Goal: Transaction & Acquisition: Purchase product/service

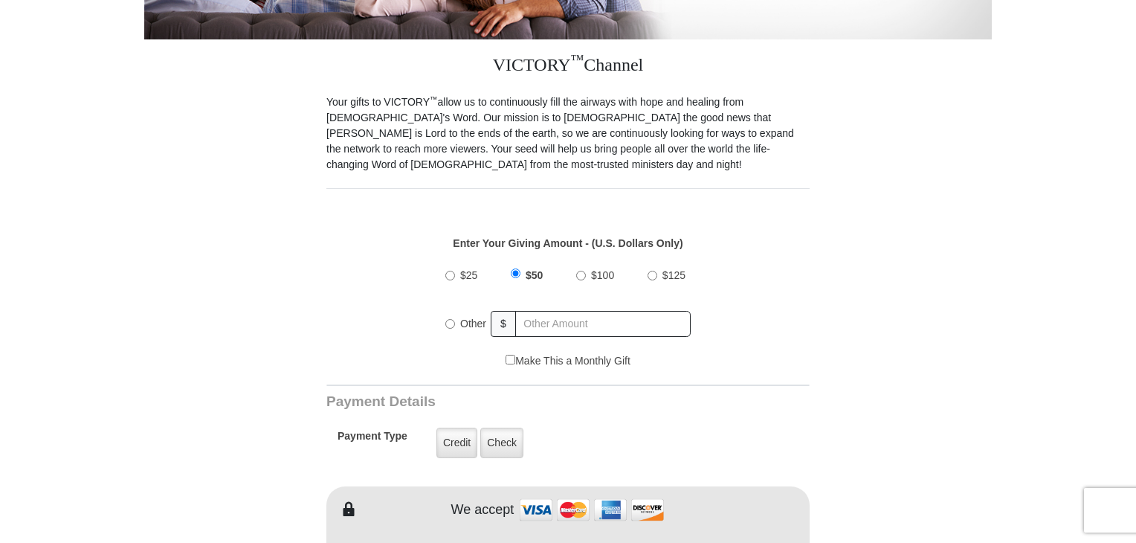
scroll to position [372, 0]
click at [580, 271] on input "$100" at bounding box center [581, 276] width 10 height 10
radio input "true"
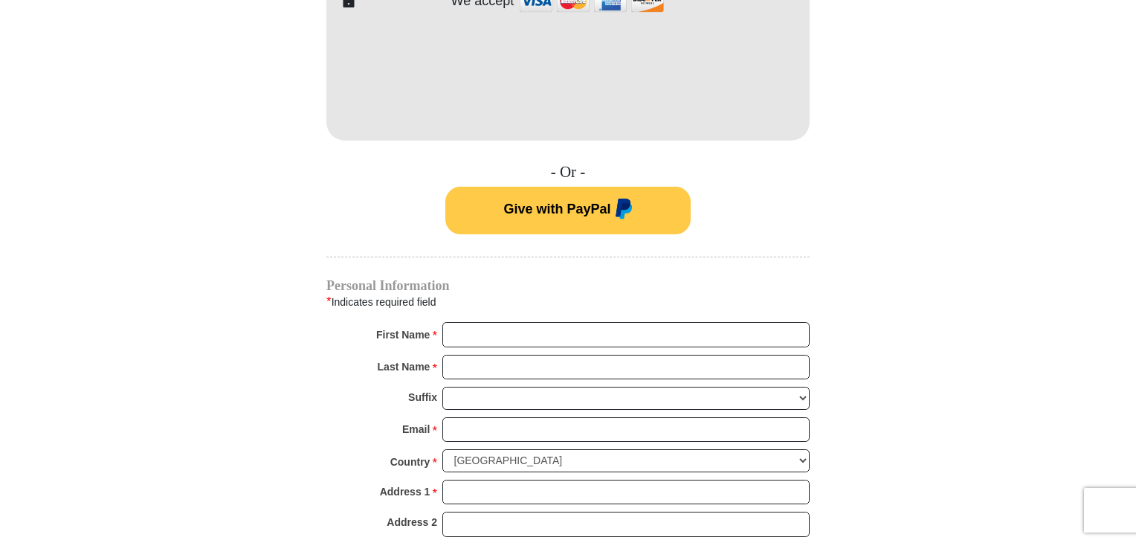
scroll to position [892, 0]
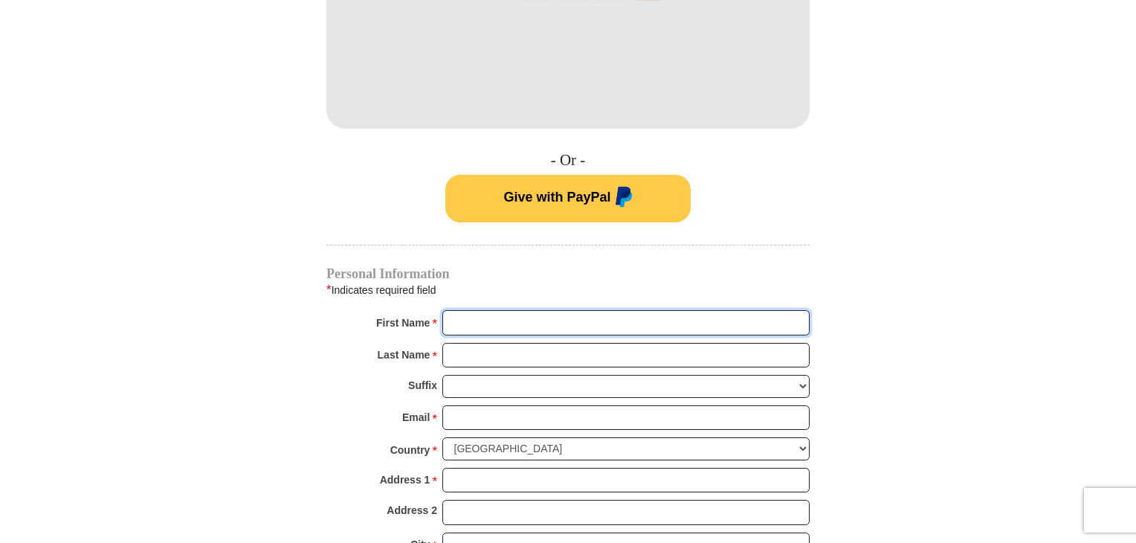
click at [504, 310] on input "First Name *" at bounding box center [625, 322] width 367 height 25
type input "[PERSON_NAME]"
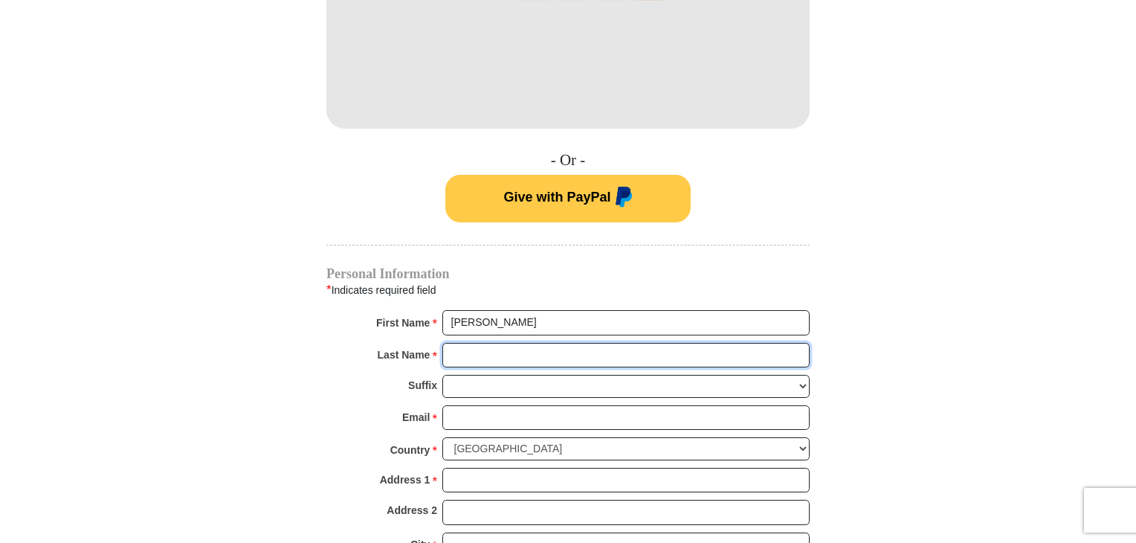
type input "Shatrawka"
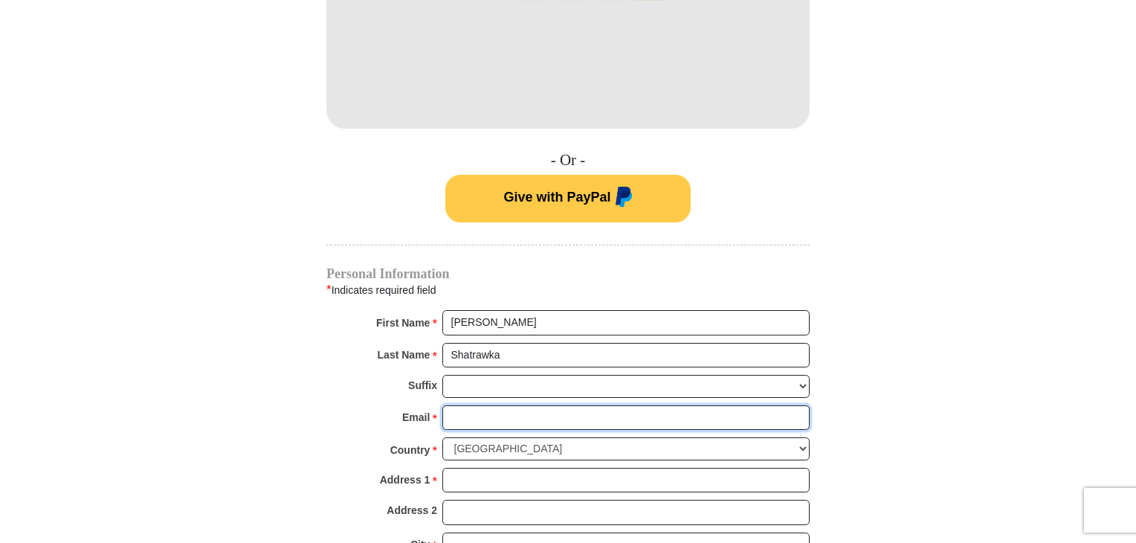
click at [475, 405] on input "Email *" at bounding box center [625, 417] width 367 height 25
type input "[PERSON_NAME][EMAIL_ADDRESS][PERSON_NAME][DOMAIN_NAME]"
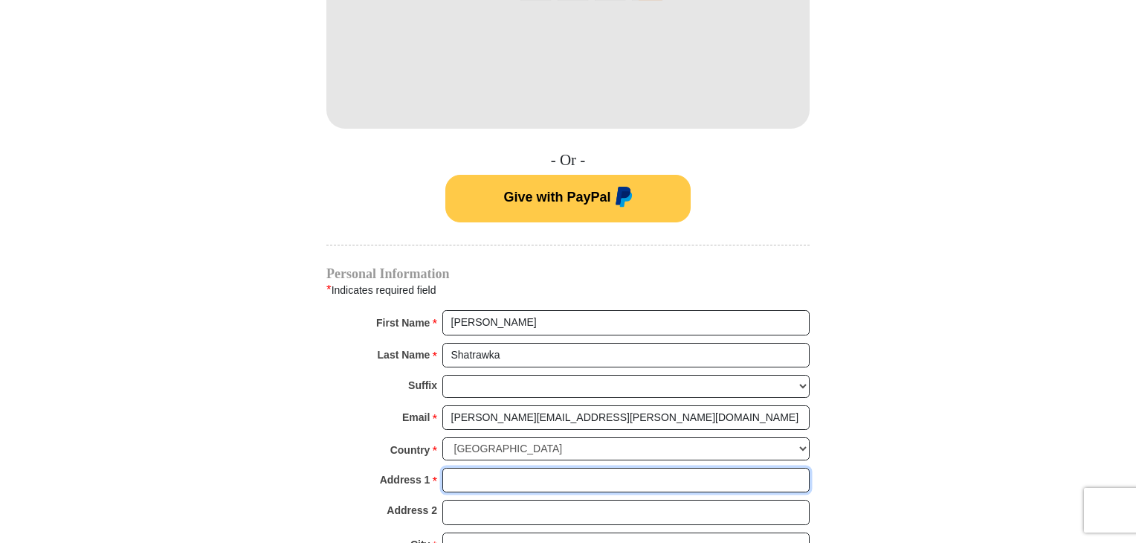
click at [475, 468] on input "Address 1 *" at bounding box center [625, 480] width 367 height 25
type input "[STREET_ADDRESS]"
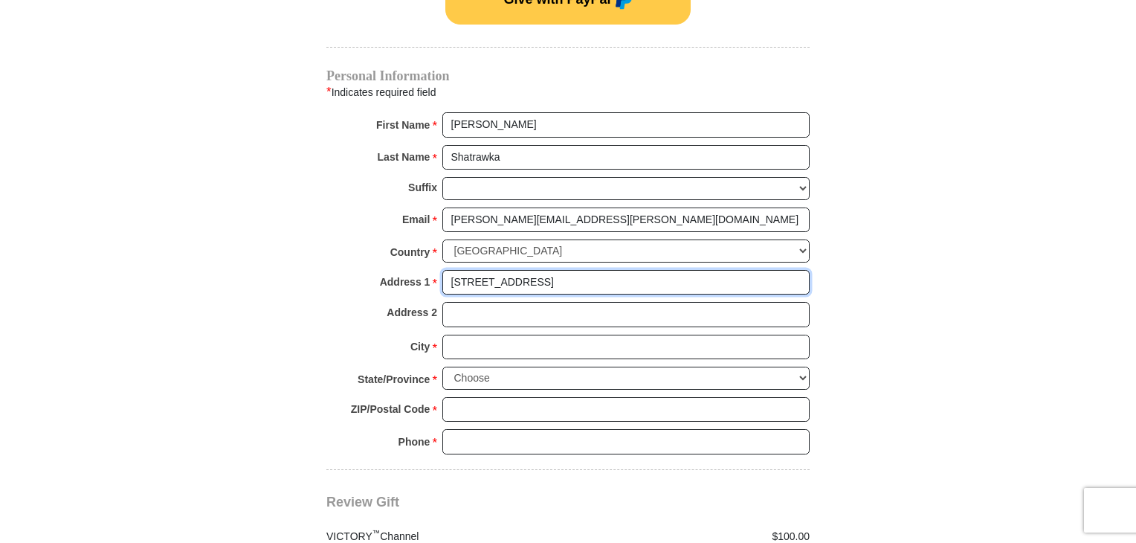
scroll to position [1115, 0]
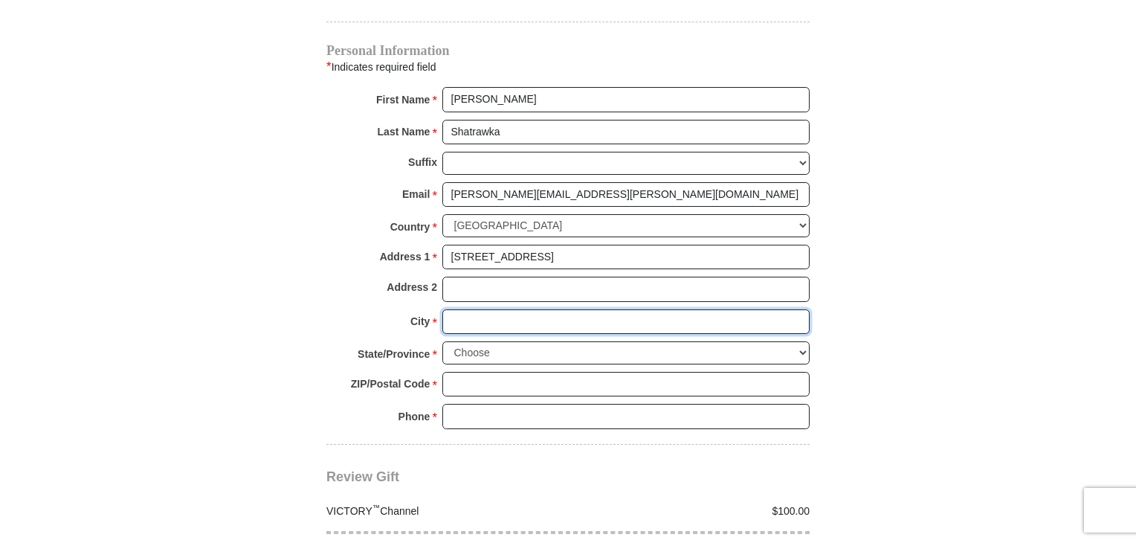
click at [494, 309] on input "City *" at bounding box center [625, 321] width 367 height 25
type input "Barneveld"
click at [510, 341] on select "Choose Alabama Alaska American Samoa Arizona Arkansas Armed Forces Americas Arm…" at bounding box center [625, 352] width 367 height 23
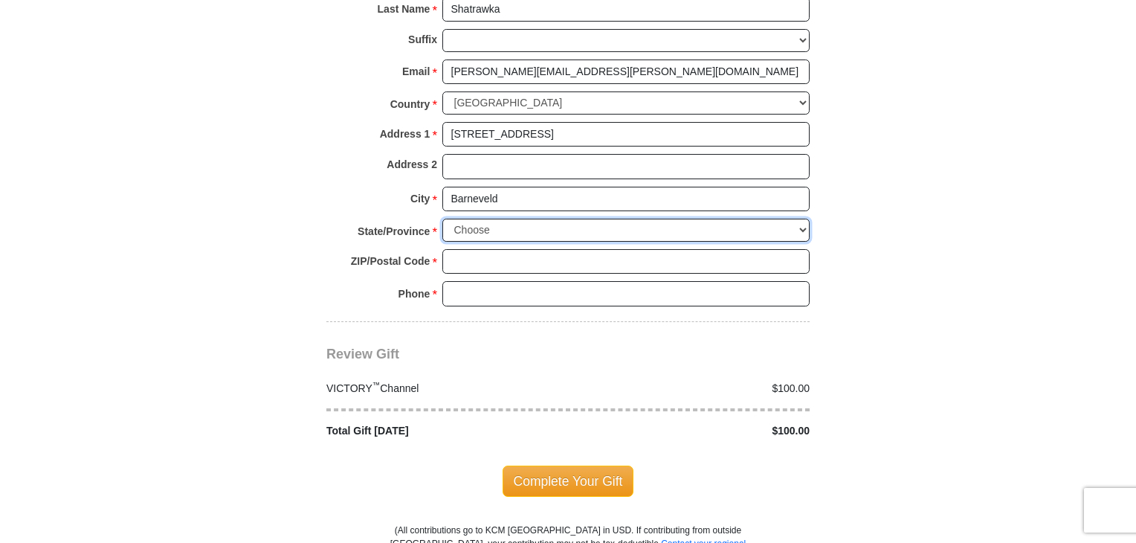
scroll to position [1264, 0]
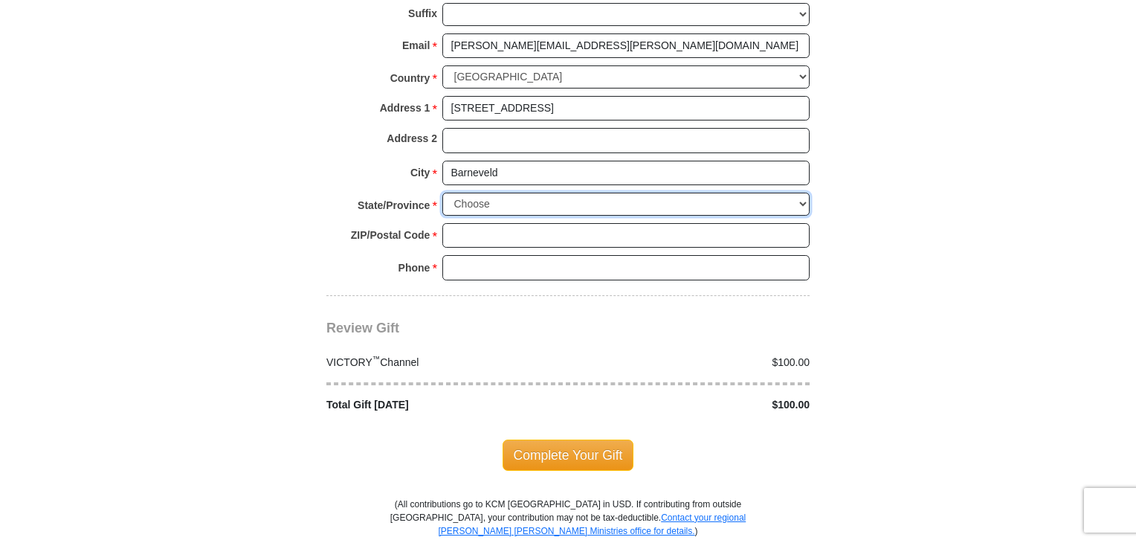
click at [517, 193] on select "Choose Alabama Alaska American Samoa Arizona Arkansas Armed Forces Americas Arm…" at bounding box center [625, 204] width 367 height 23
select select "WI"
click at [442, 193] on select "Choose Alabama Alaska American Samoa Arizona Arkansas Armed Forces Americas Arm…" at bounding box center [625, 204] width 367 height 23
click at [502, 223] on input "ZIP/Postal Code *" at bounding box center [625, 235] width 367 height 25
type input "53507"
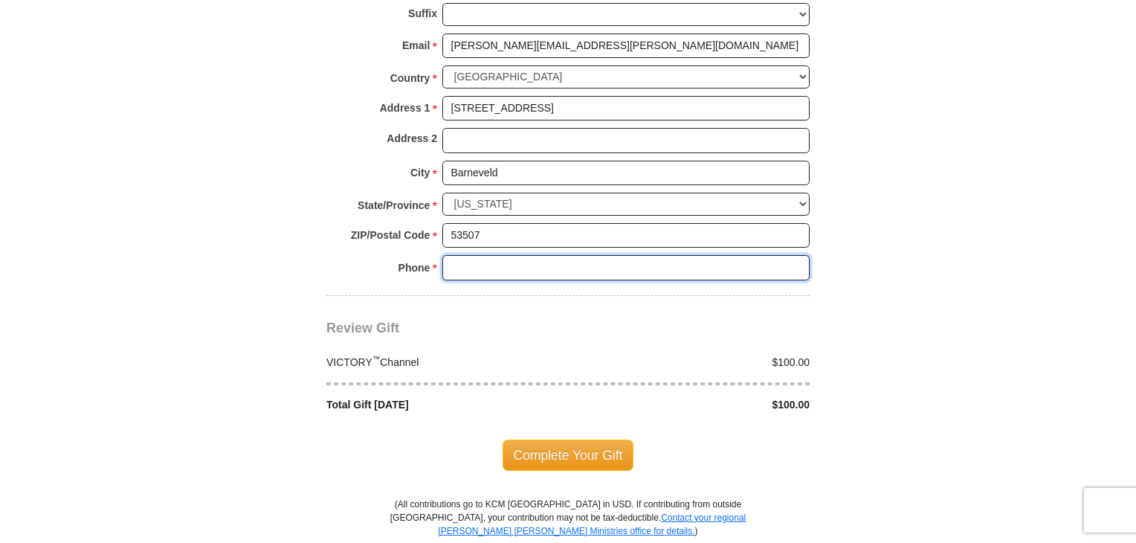
click at [499, 255] on input "Phone * *" at bounding box center [625, 267] width 367 height 25
type input "6089241373"
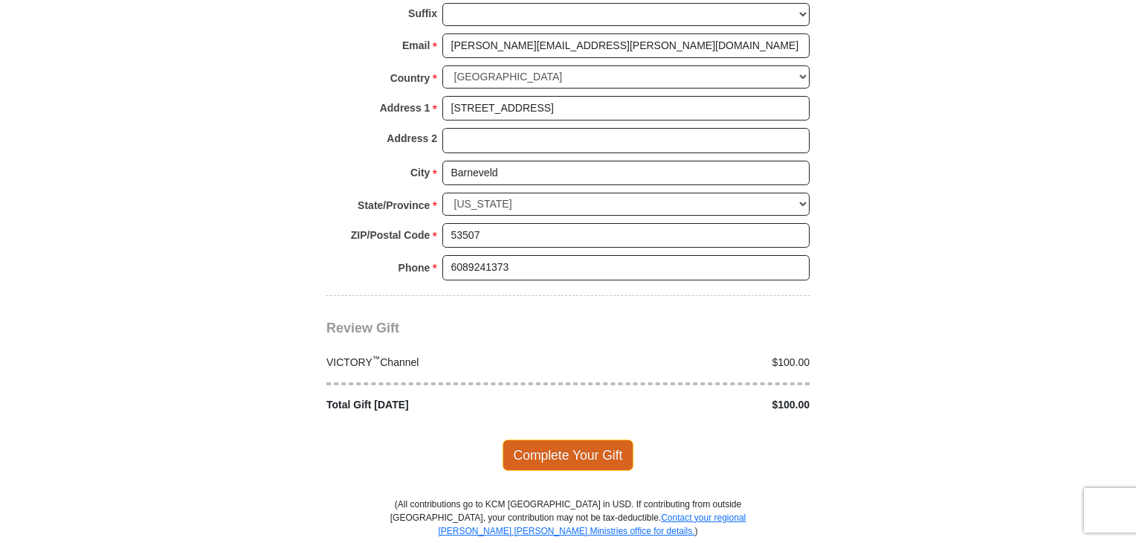
click at [571, 439] on span "Complete Your Gift" at bounding box center [568, 454] width 132 height 31
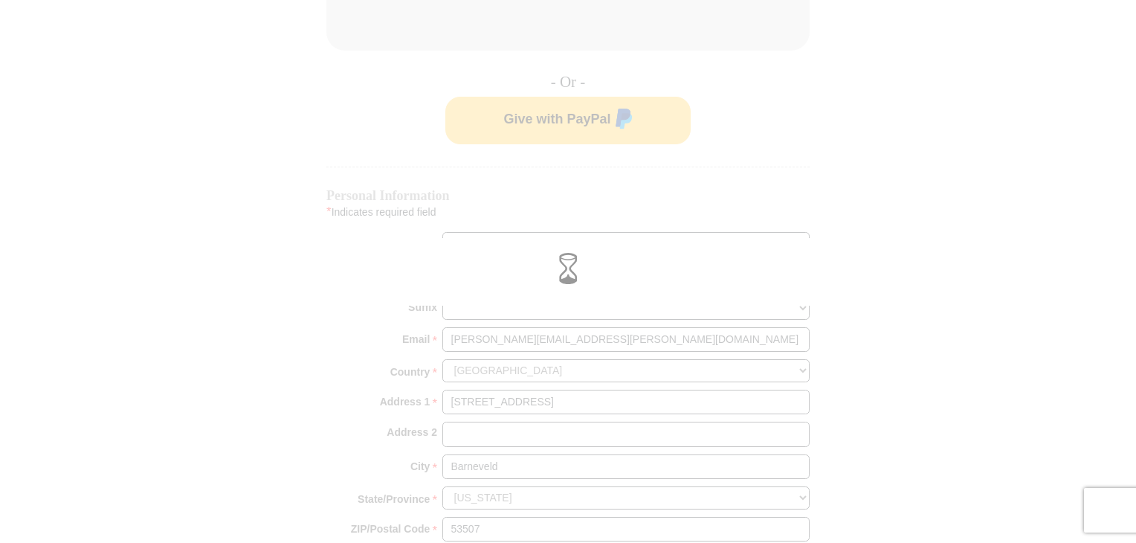
scroll to position [966, 0]
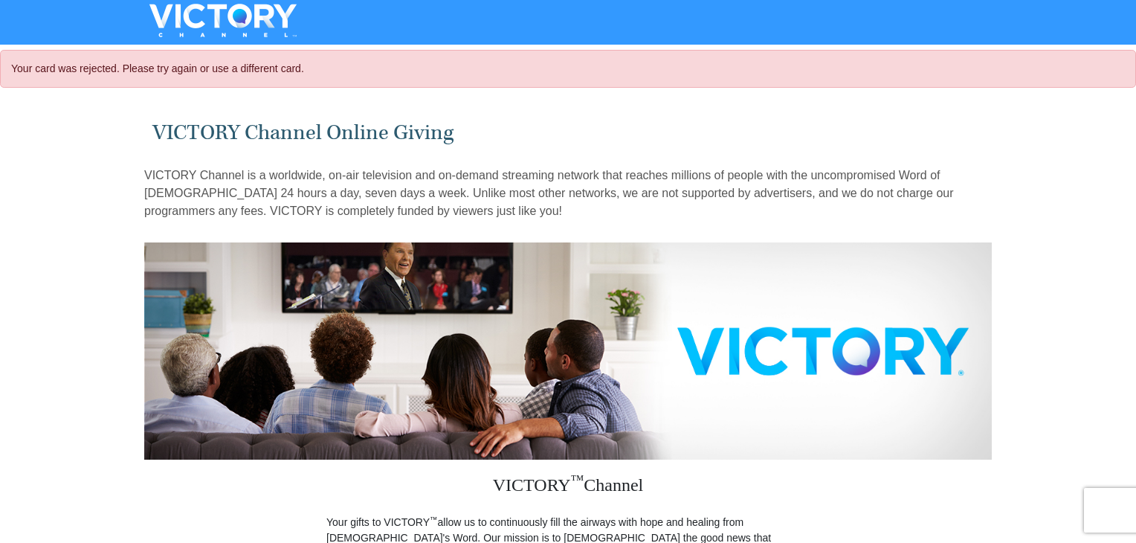
select select "WI"
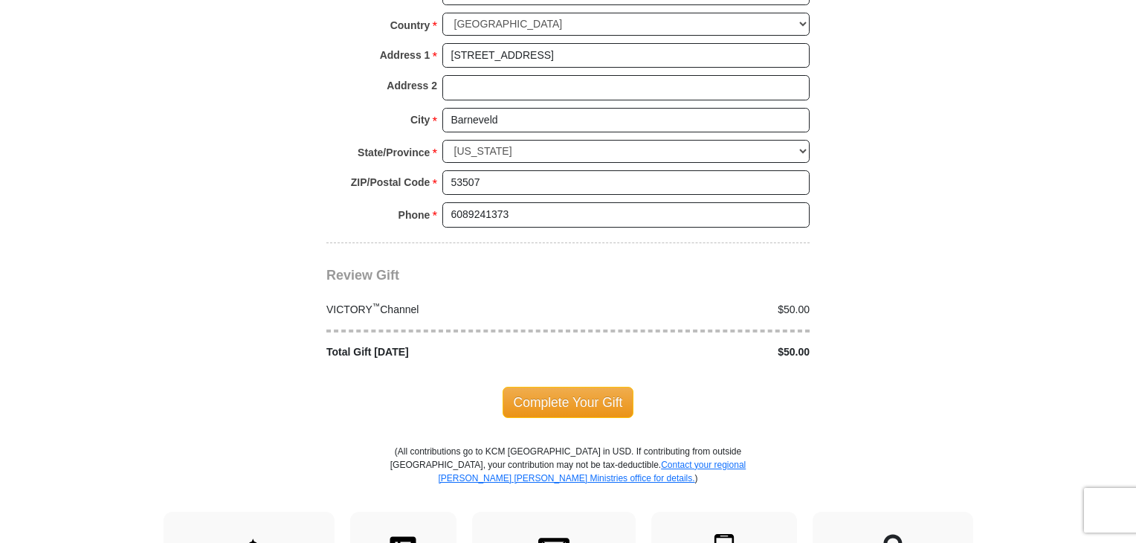
scroll to position [1412, 0]
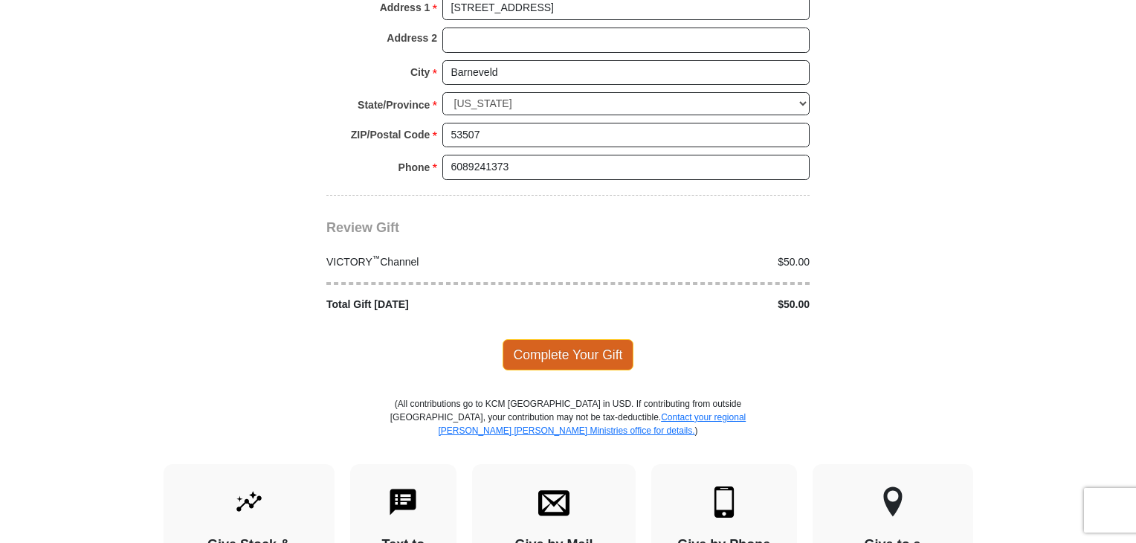
click at [575, 339] on span "Complete Your Gift" at bounding box center [568, 354] width 132 height 31
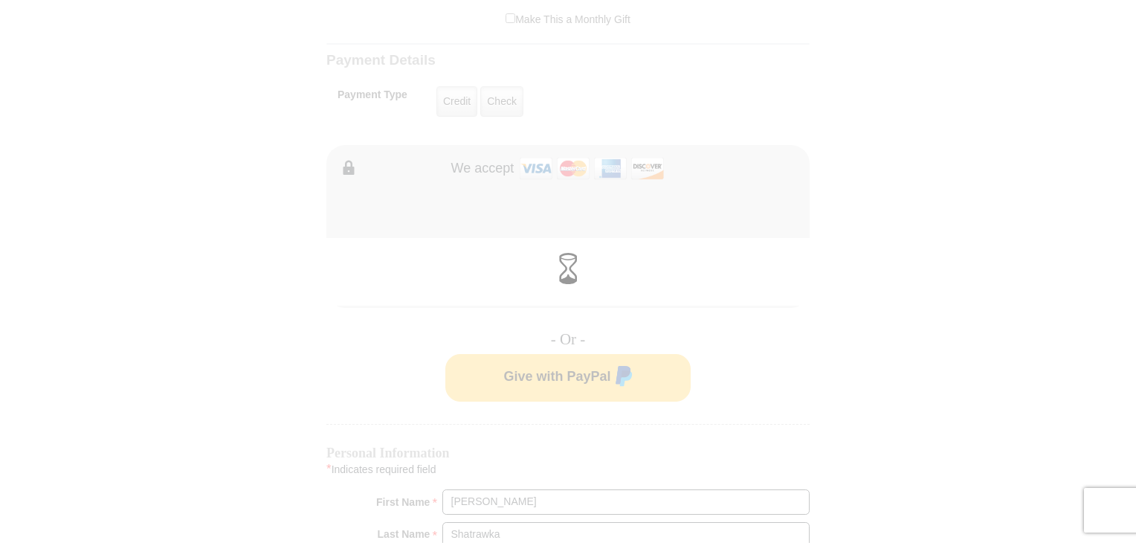
scroll to position [446, 0]
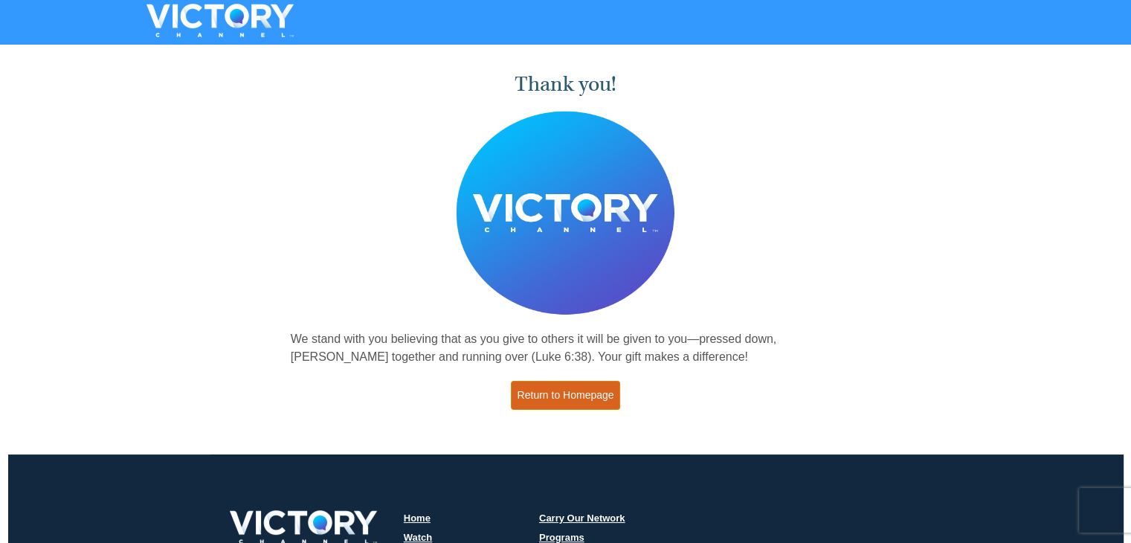
click at [588, 397] on link "Return to Homepage" at bounding box center [566, 395] width 110 height 29
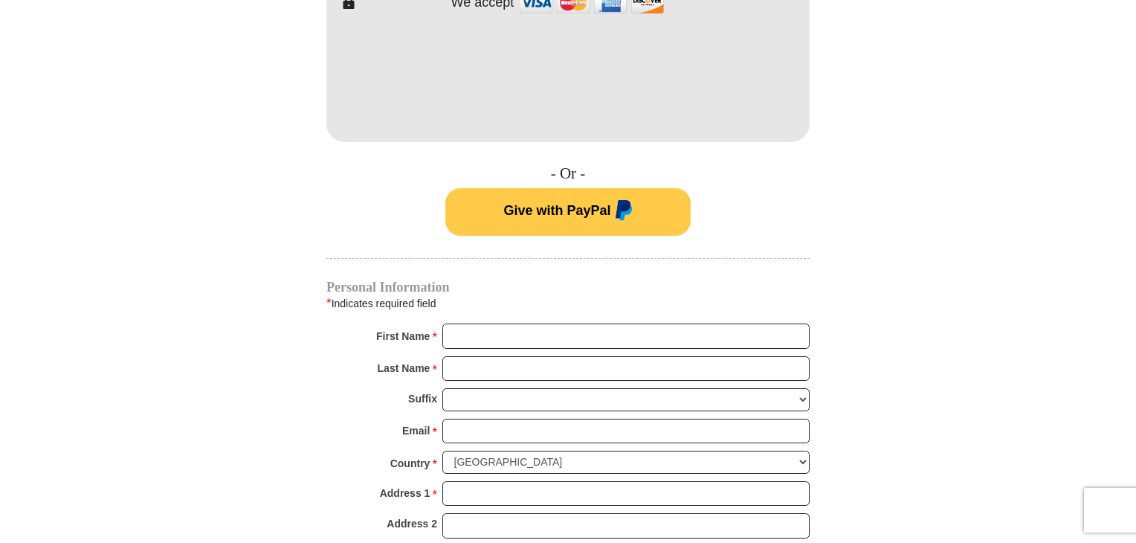
scroll to position [892, 0]
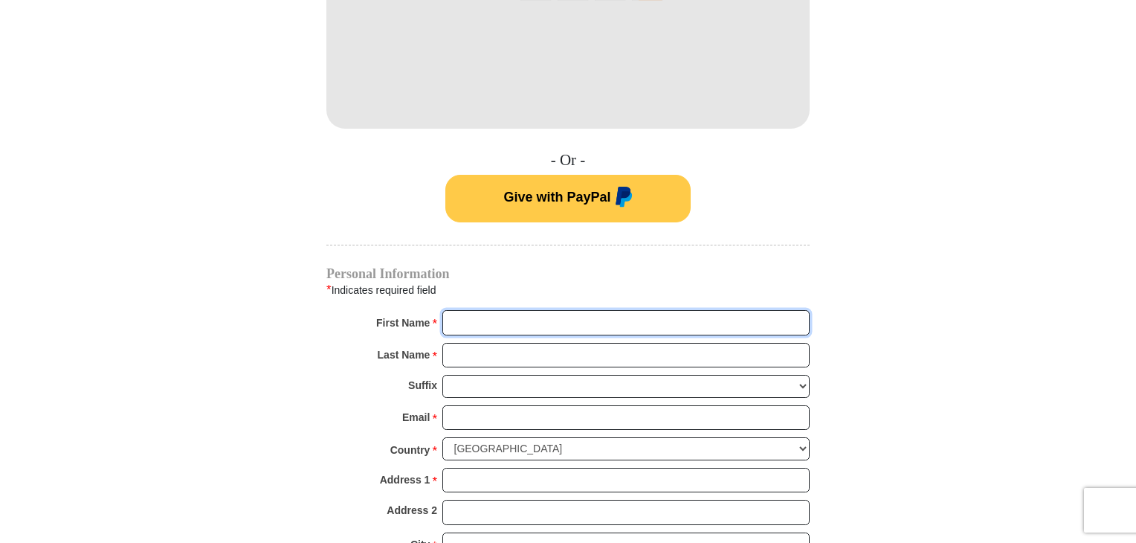
click at [468, 310] on input "First Name *" at bounding box center [625, 322] width 367 height 25
type input "[PERSON_NAME]"
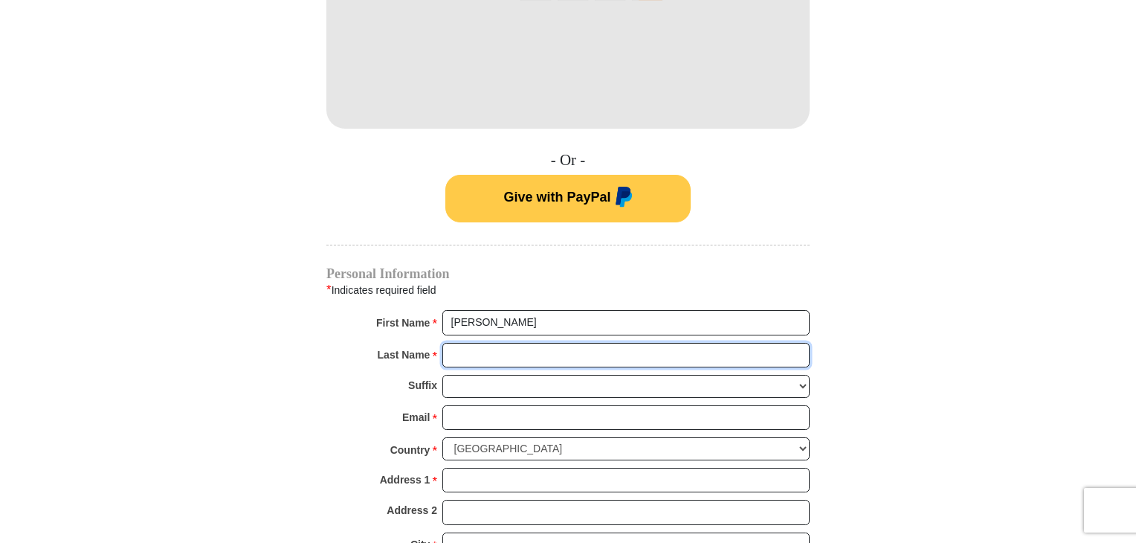
type input "Shatrawka"
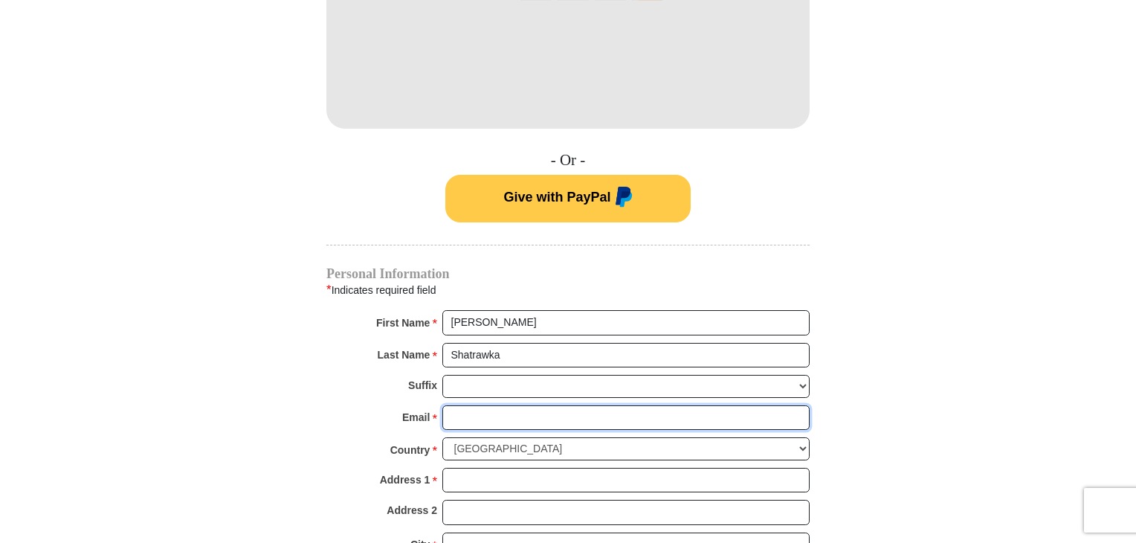
click at [478, 405] on input "Email *" at bounding box center [625, 417] width 367 height 25
type input "[PERSON_NAME][EMAIL_ADDRESS][PERSON_NAME][DOMAIN_NAME]"
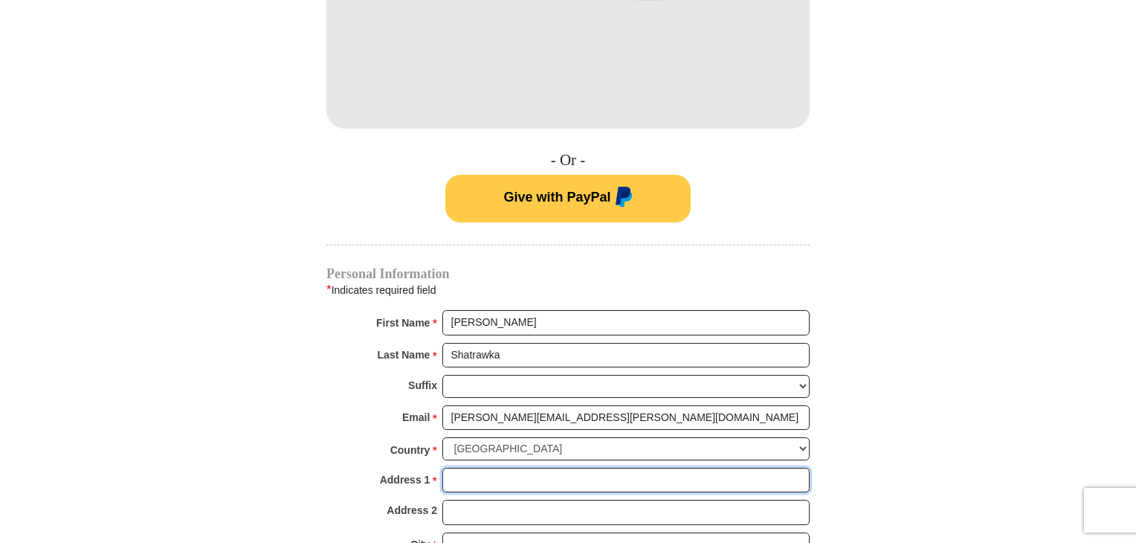
click at [479, 468] on input "Address 1 *" at bounding box center [625, 480] width 367 height 25
type input "[STREET_ADDRESS]"
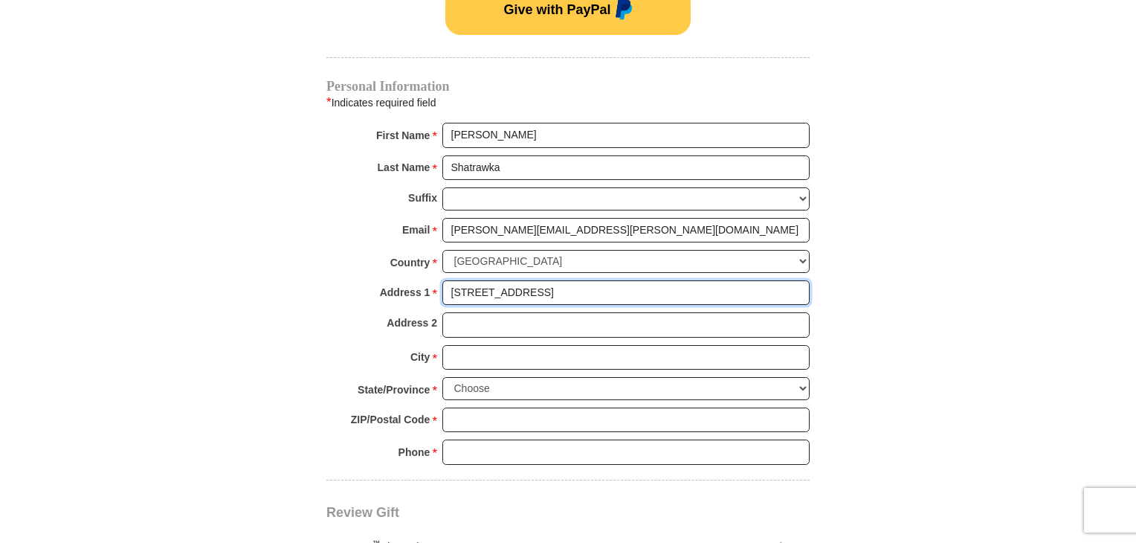
scroll to position [1115, 0]
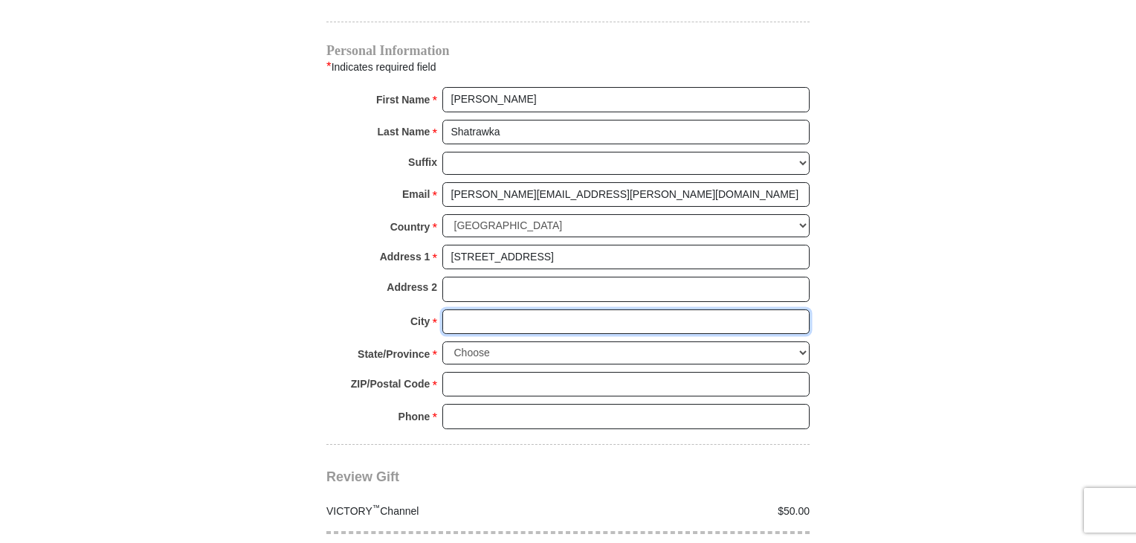
click at [480, 309] on input "City *" at bounding box center [625, 321] width 367 height 25
type input "Barneveld"
click at [507, 341] on select "Choose Alabama Alaska American Samoa Arizona Arkansas Armed Forces Americas Arm…" at bounding box center [625, 352] width 367 height 23
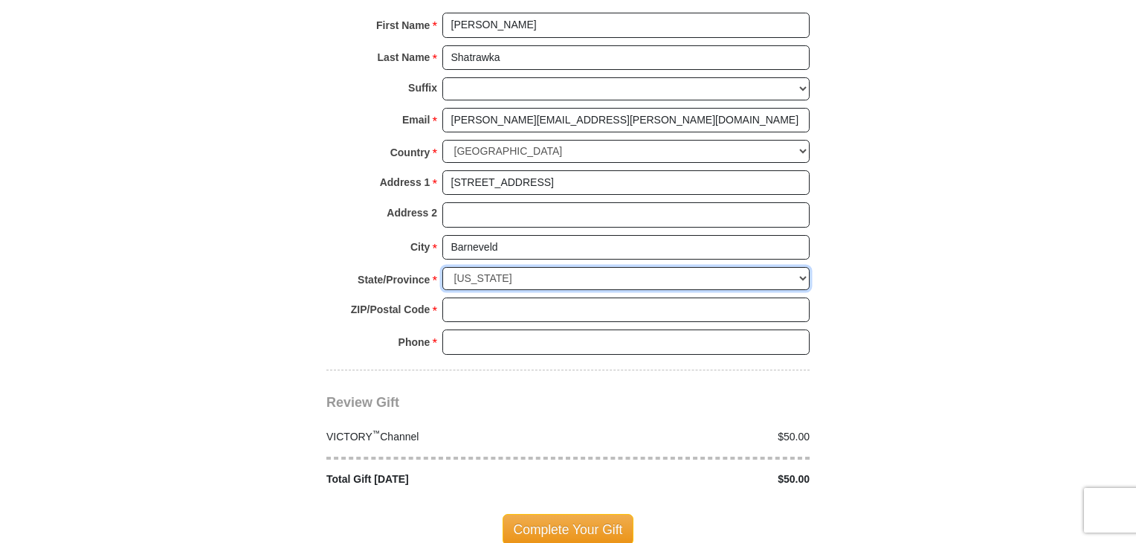
click at [511, 267] on select "Choose Alabama Alaska American Samoa Arizona Arkansas Armed Forces Americas Arm…" at bounding box center [625, 278] width 367 height 23
click at [526, 267] on select "Choose Alabama Alaska American Samoa Arizona Arkansas Armed Forces Americas Arm…" at bounding box center [625, 278] width 367 height 23
select select "WI"
click at [442, 267] on select "Choose Alabama Alaska American Samoa Arizona Arkansas Armed Forces Americas Arm…" at bounding box center [625, 278] width 367 height 23
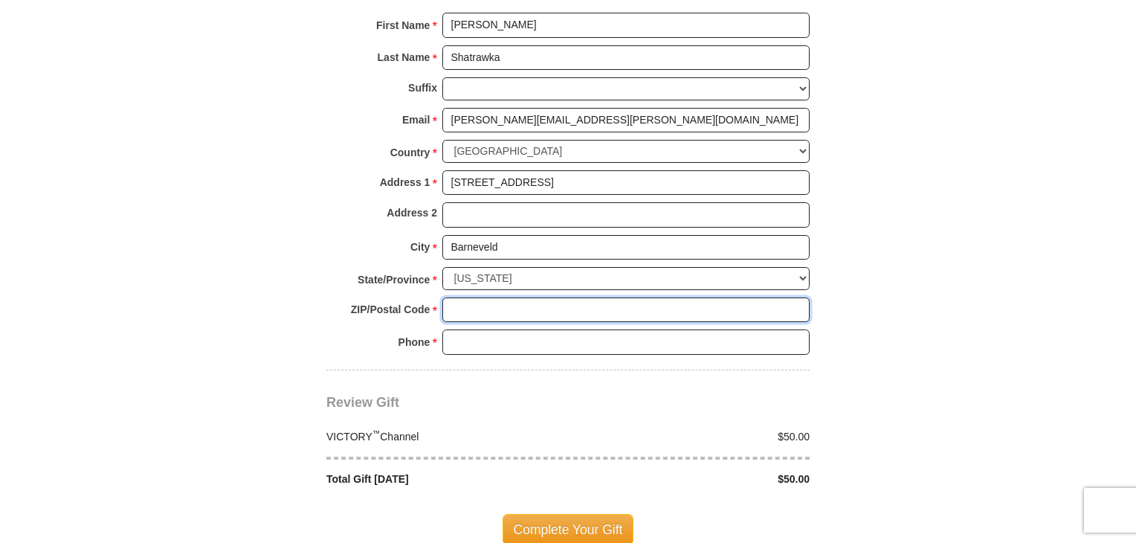
click at [502, 297] on input "ZIP/Postal Code *" at bounding box center [625, 309] width 367 height 25
type input "53507"
drag, startPoint x: 514, startPoint y: 300, endPoint x: 520, endPoint y: 327, distance: 27.3
click at [520, 329] on input "Phone * *" at bounding box center [625, 341] width 367 height 25
type input "6089241373"
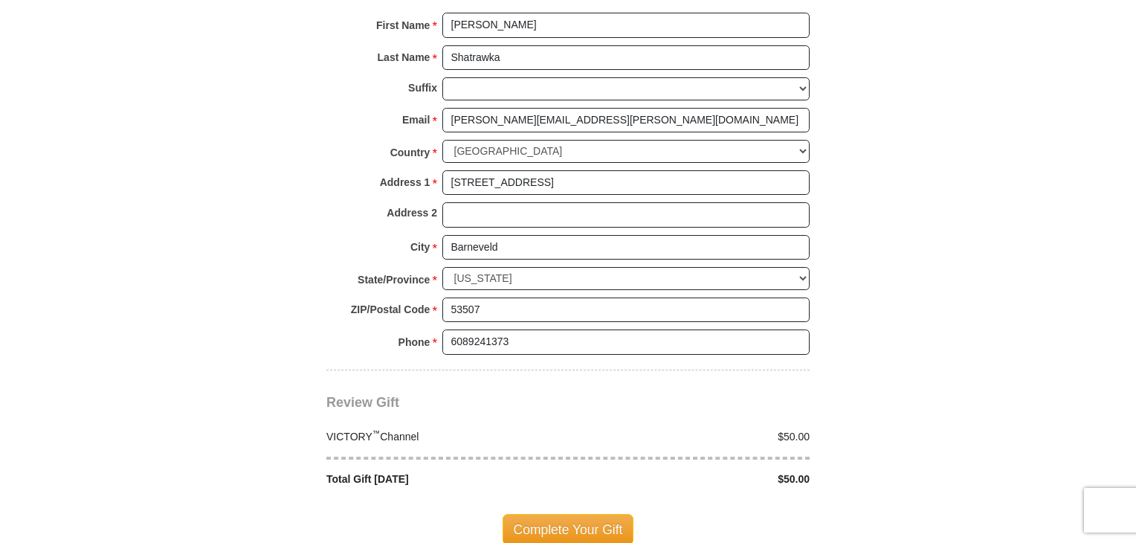
click at [562, 514] on span "Complete Your Gift" at bounding box center [568, 529] width 132 height 31
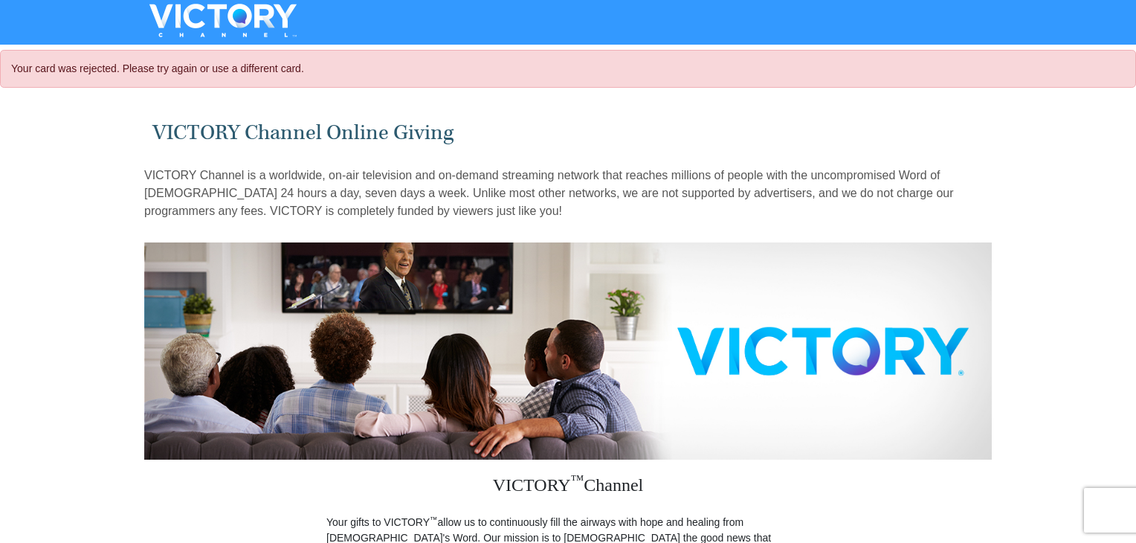
select select "WI"
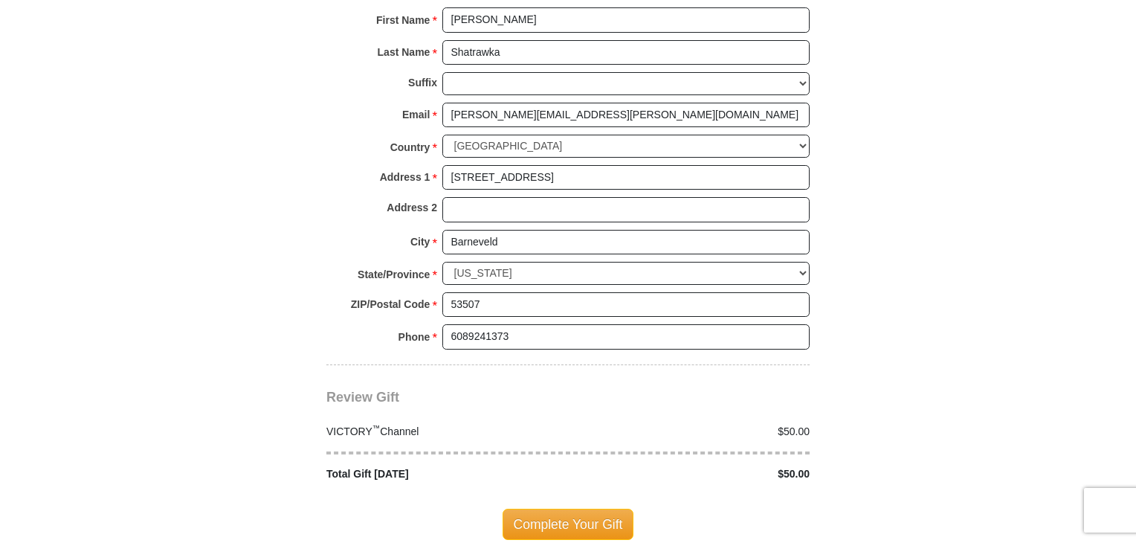
scroll to position [1264, 0]
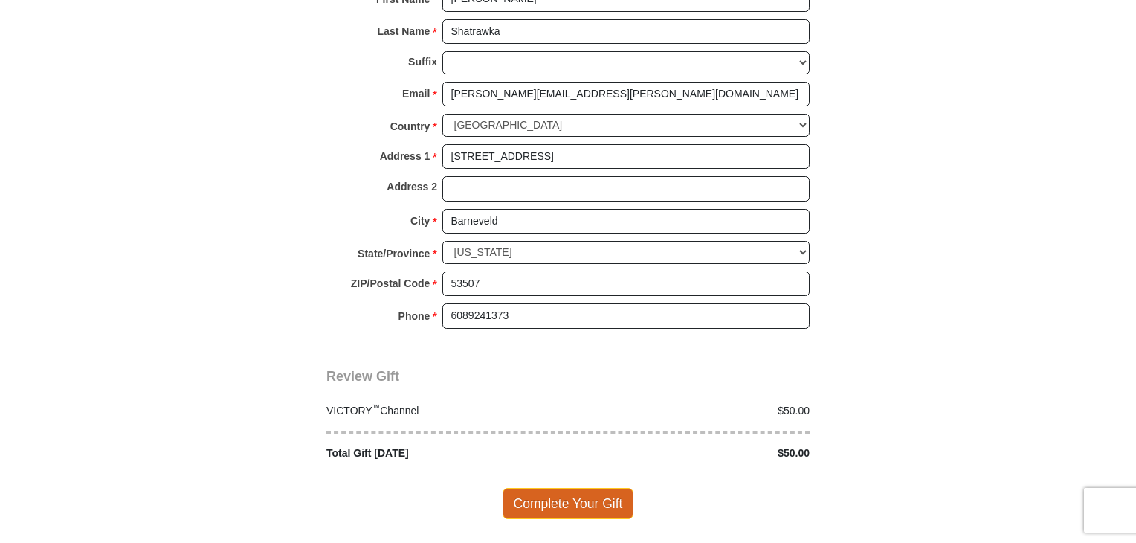
click at [575, 488] on span "Complete Your Gift" at bounding box center [568, 503] width 132 height 31
